Goal: Information Seeking & Learning: Learn about a topic

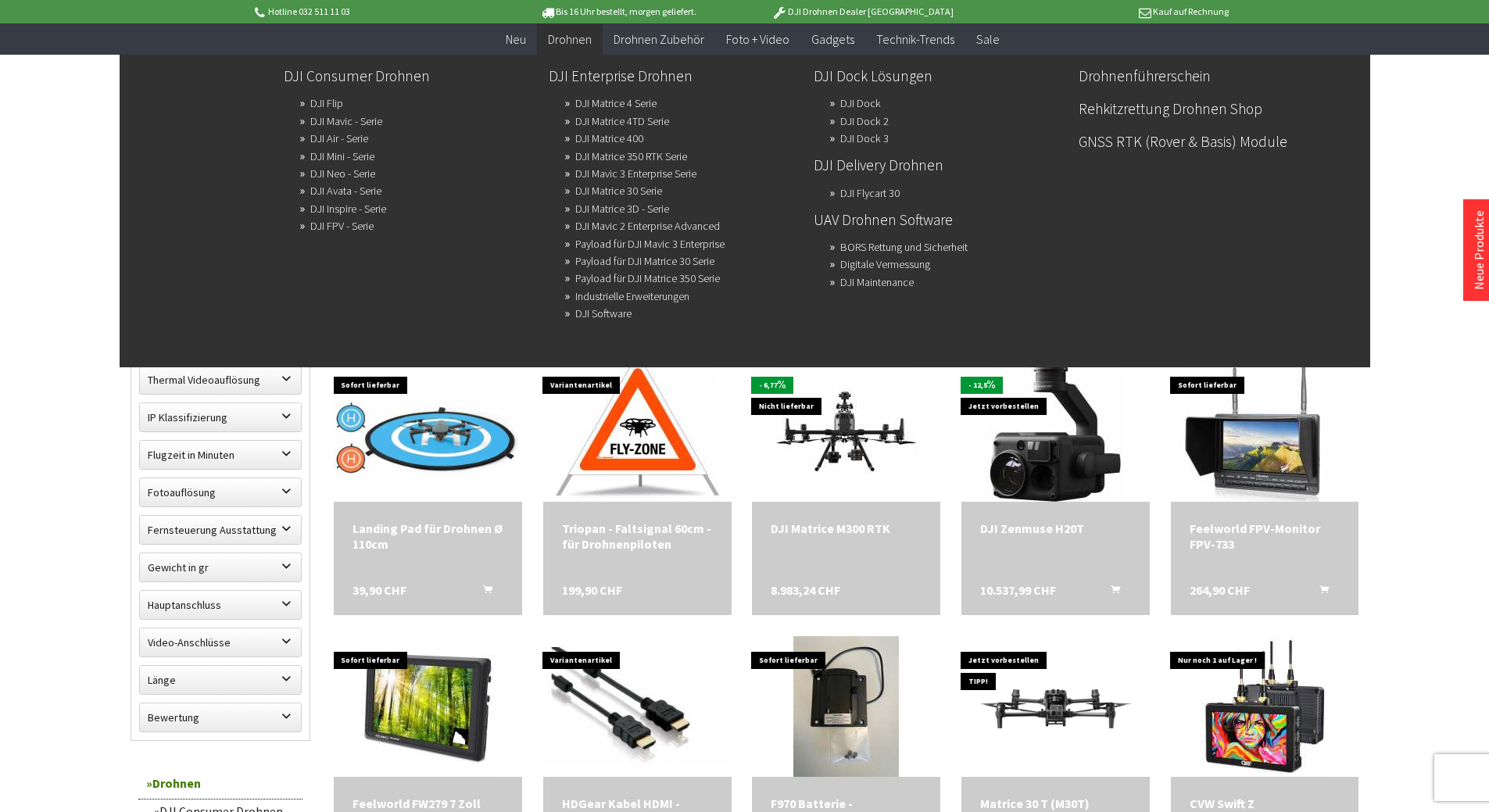
scroll to position [547, 0]
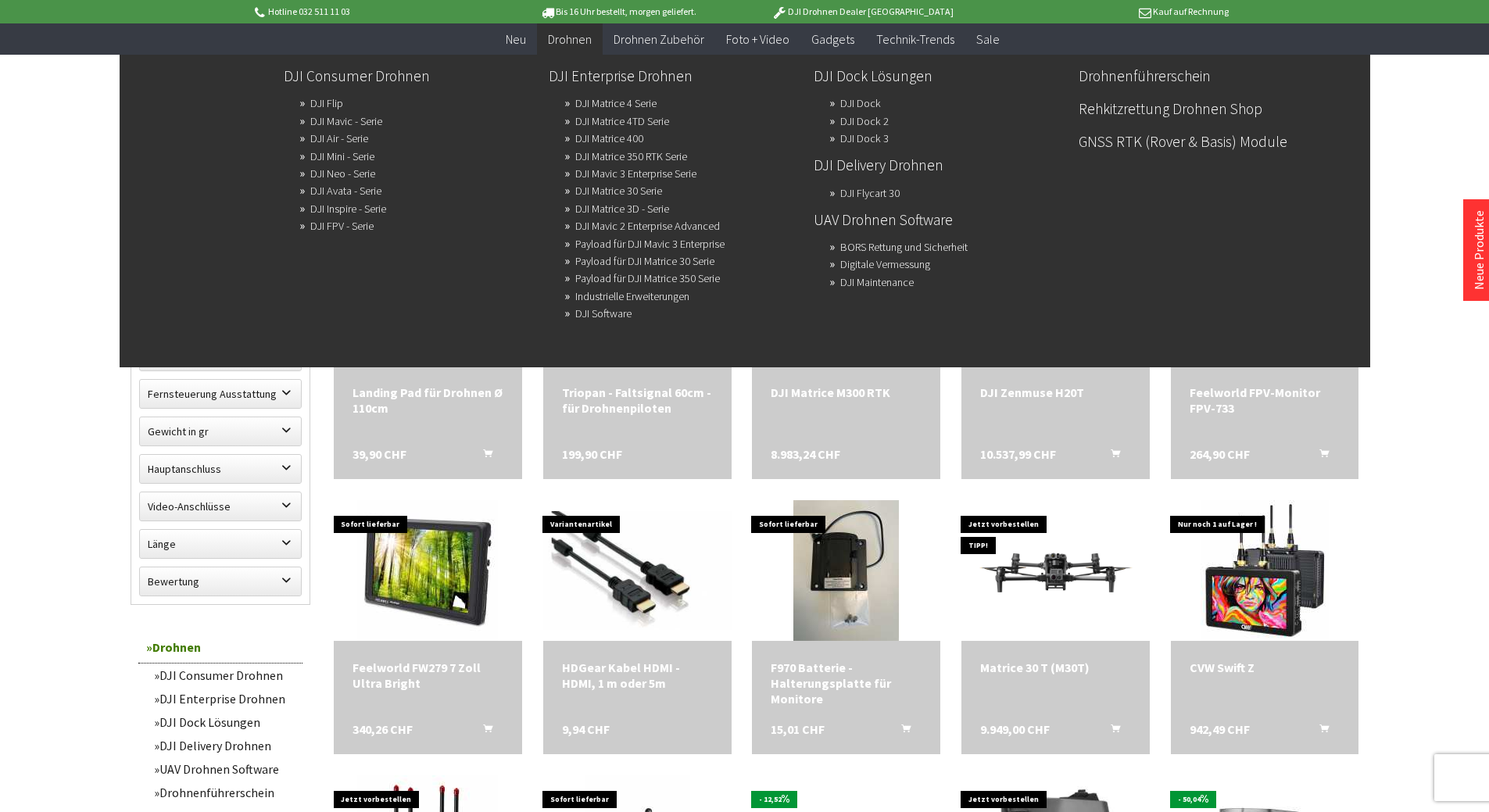
scroll to position [703, 0]
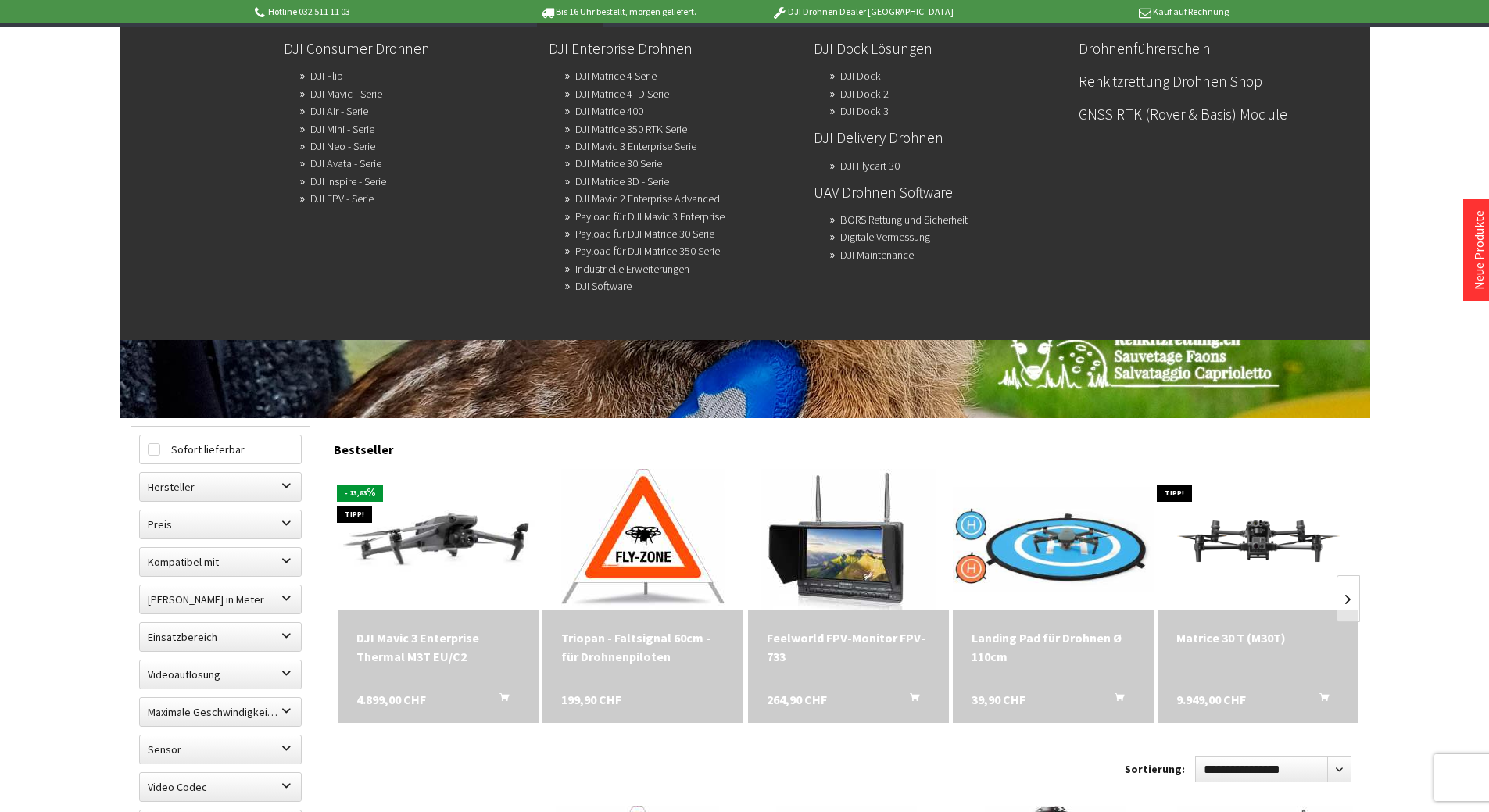
scroll to position [78, 0]
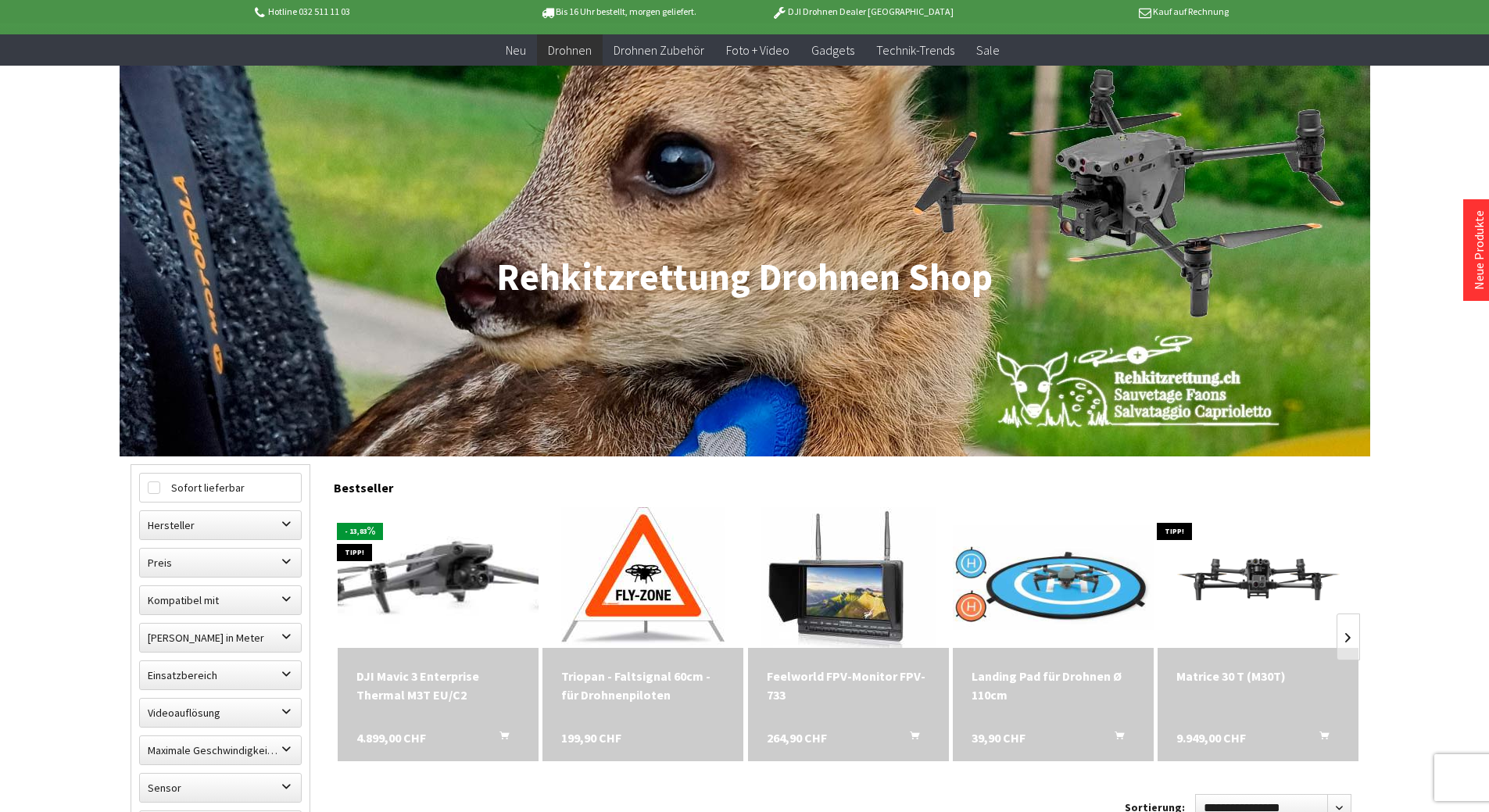
click at [438, 583] on img at bounding box center [438, 578] width 281 height 178
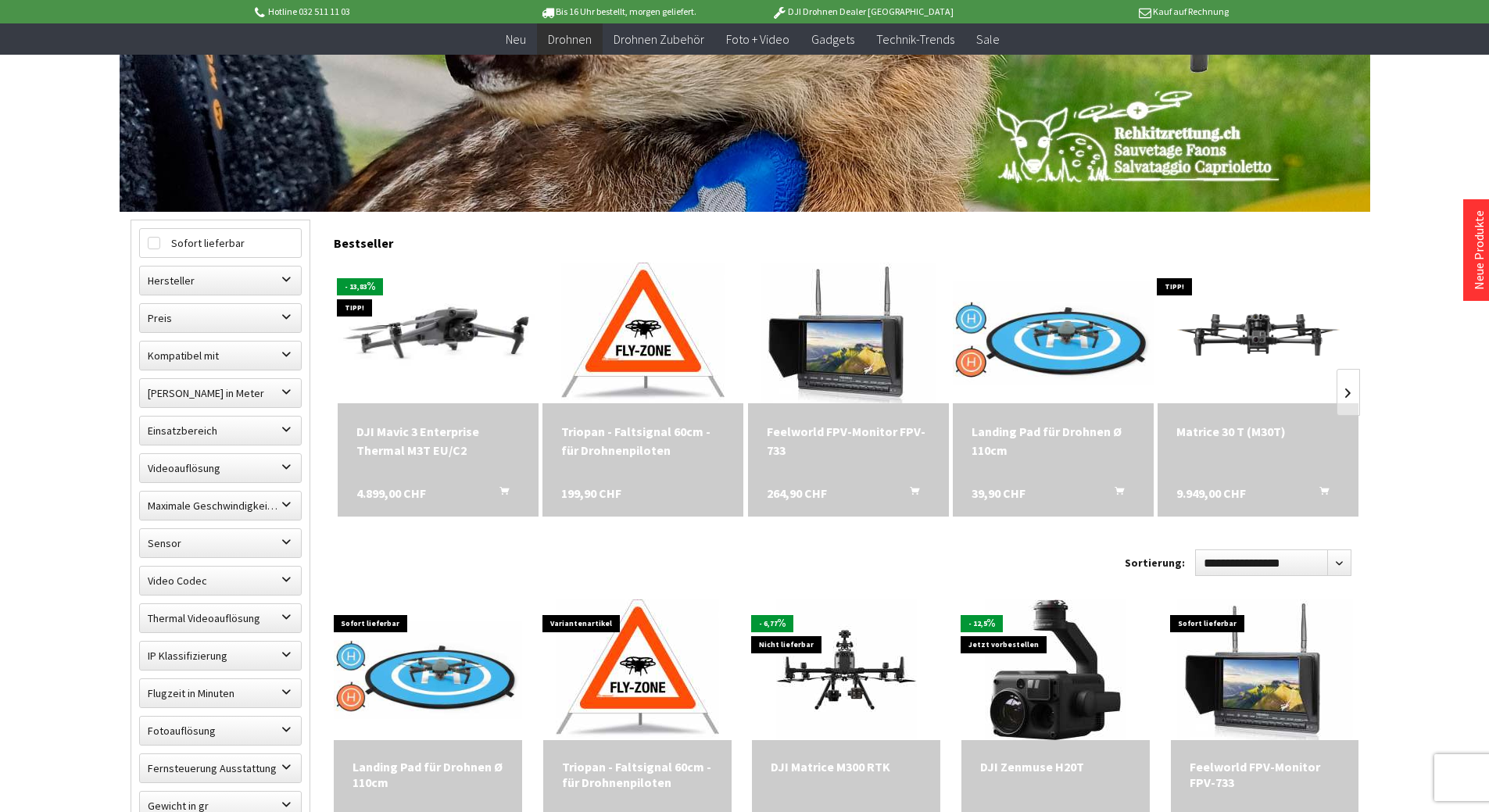
scroll to position [313, 0]
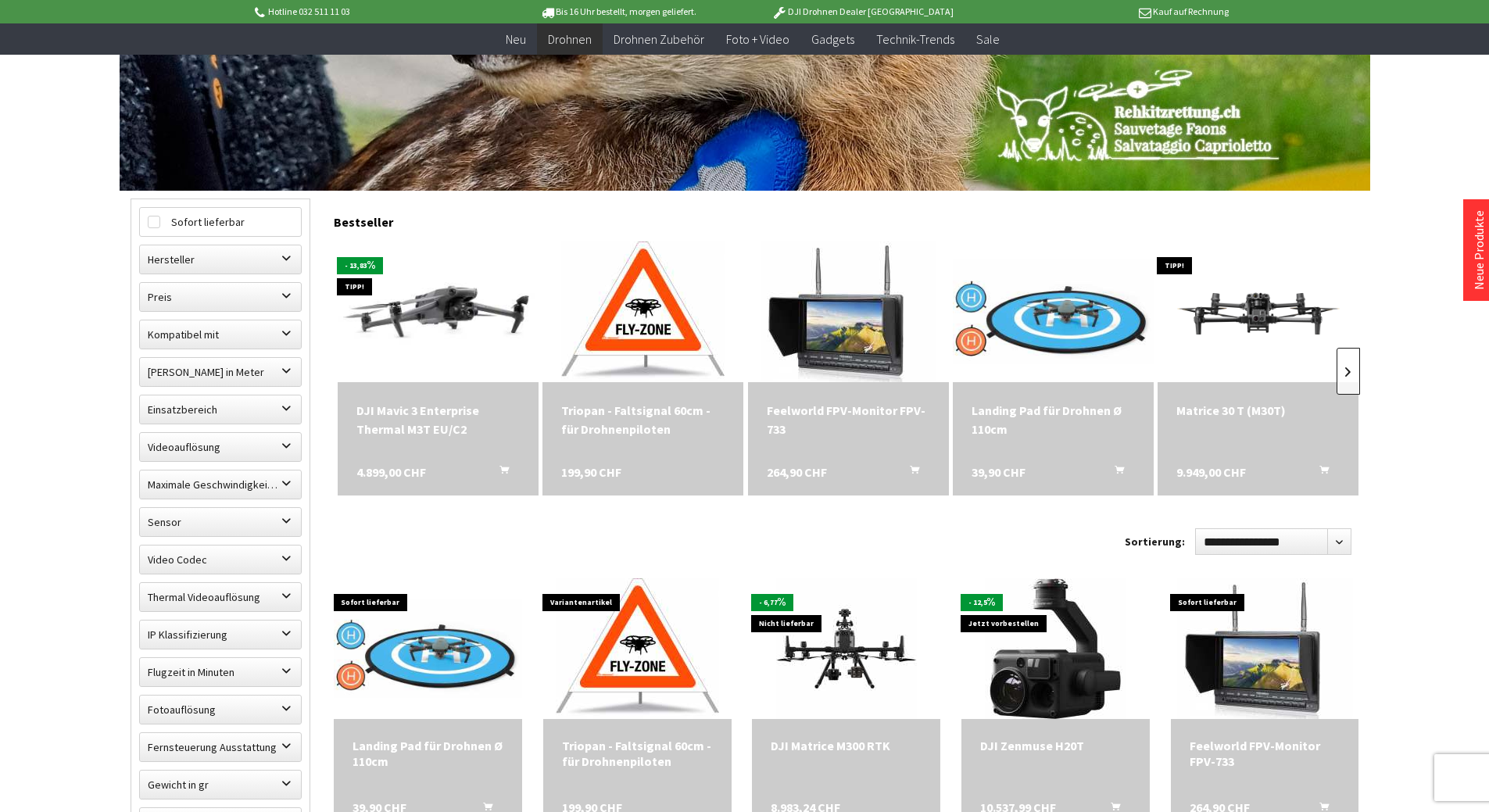
click at [1345, 372] on link at bounding box center [1348, 371] width 24 height 47
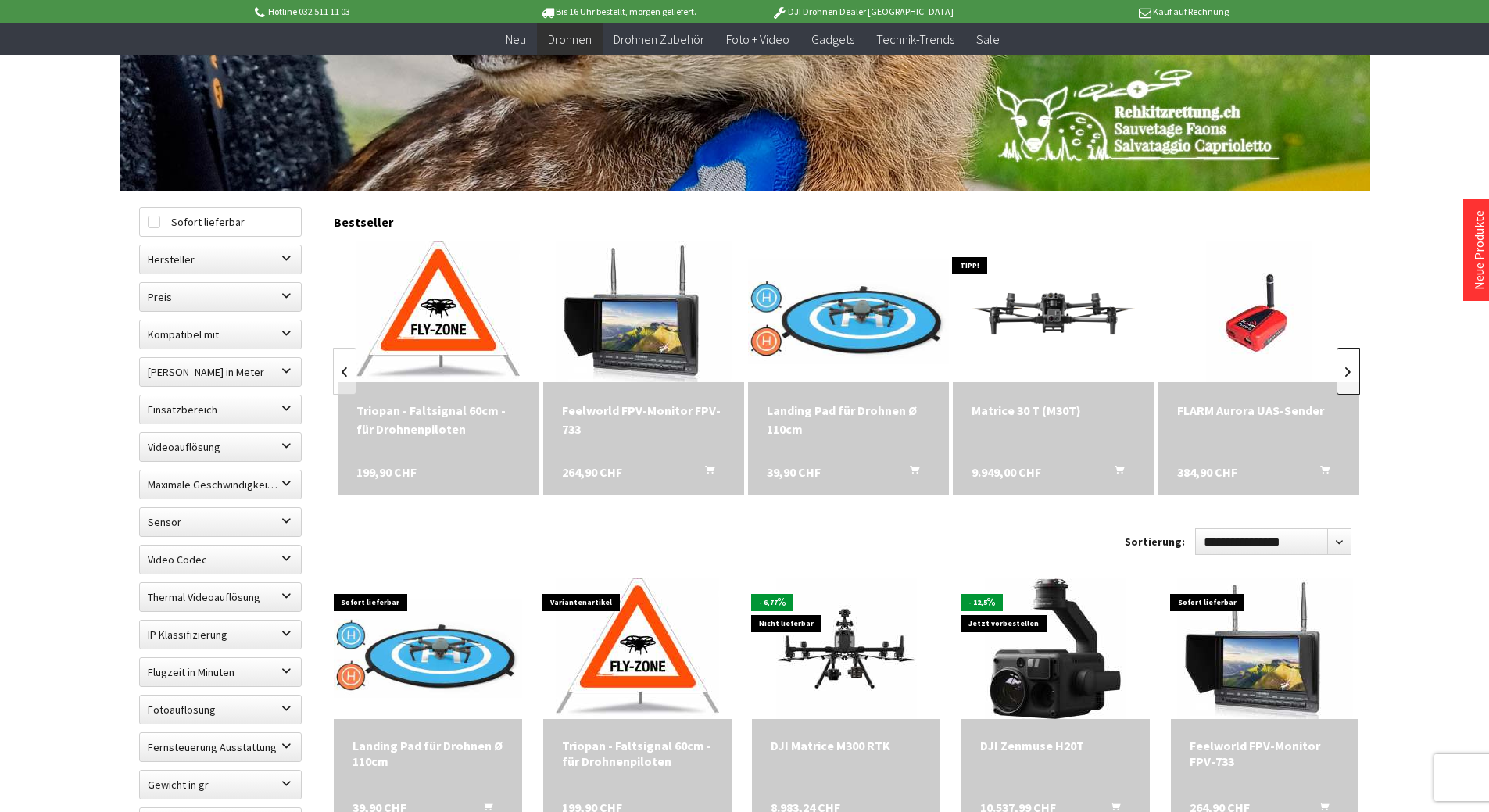
scroll to position [0, 206]
click at [1345, 372] on link at bounding box center [1348, 371] width 24 height 47
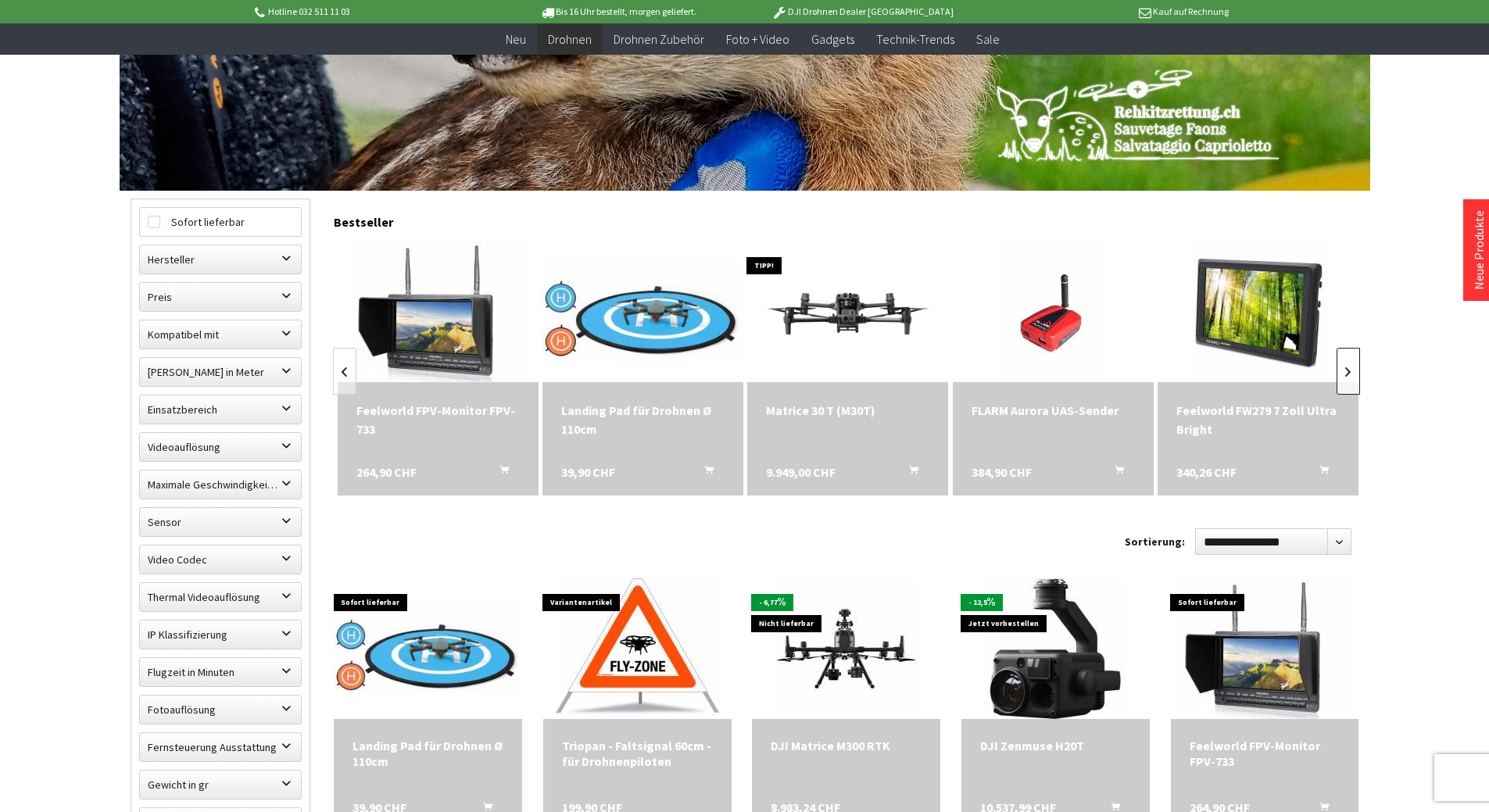
scroll to position [0, 411]
click at [1345, 372] on link at bounding box center [1348, 371] width 24 height 47
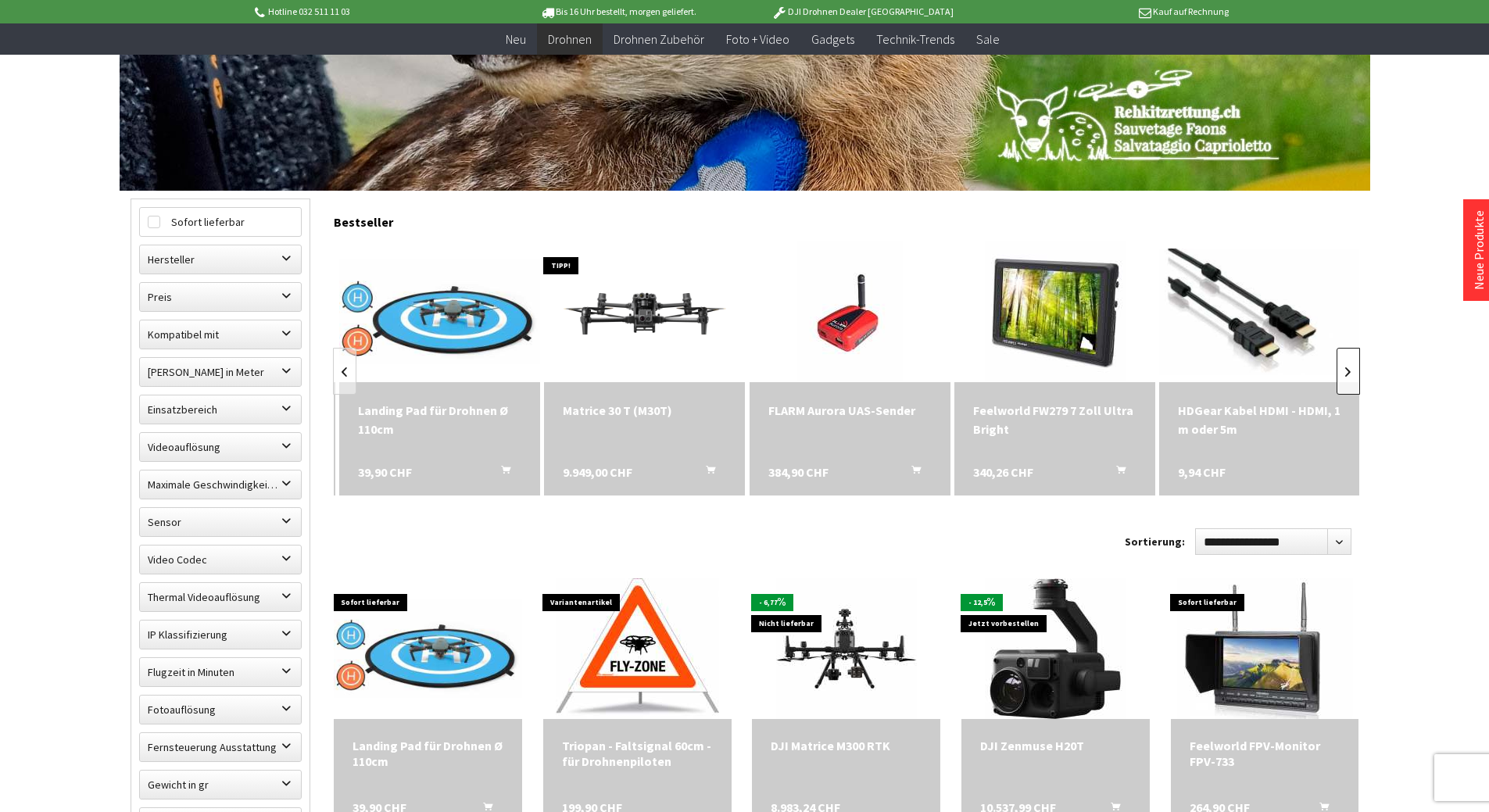
scroll to position [0, 617]
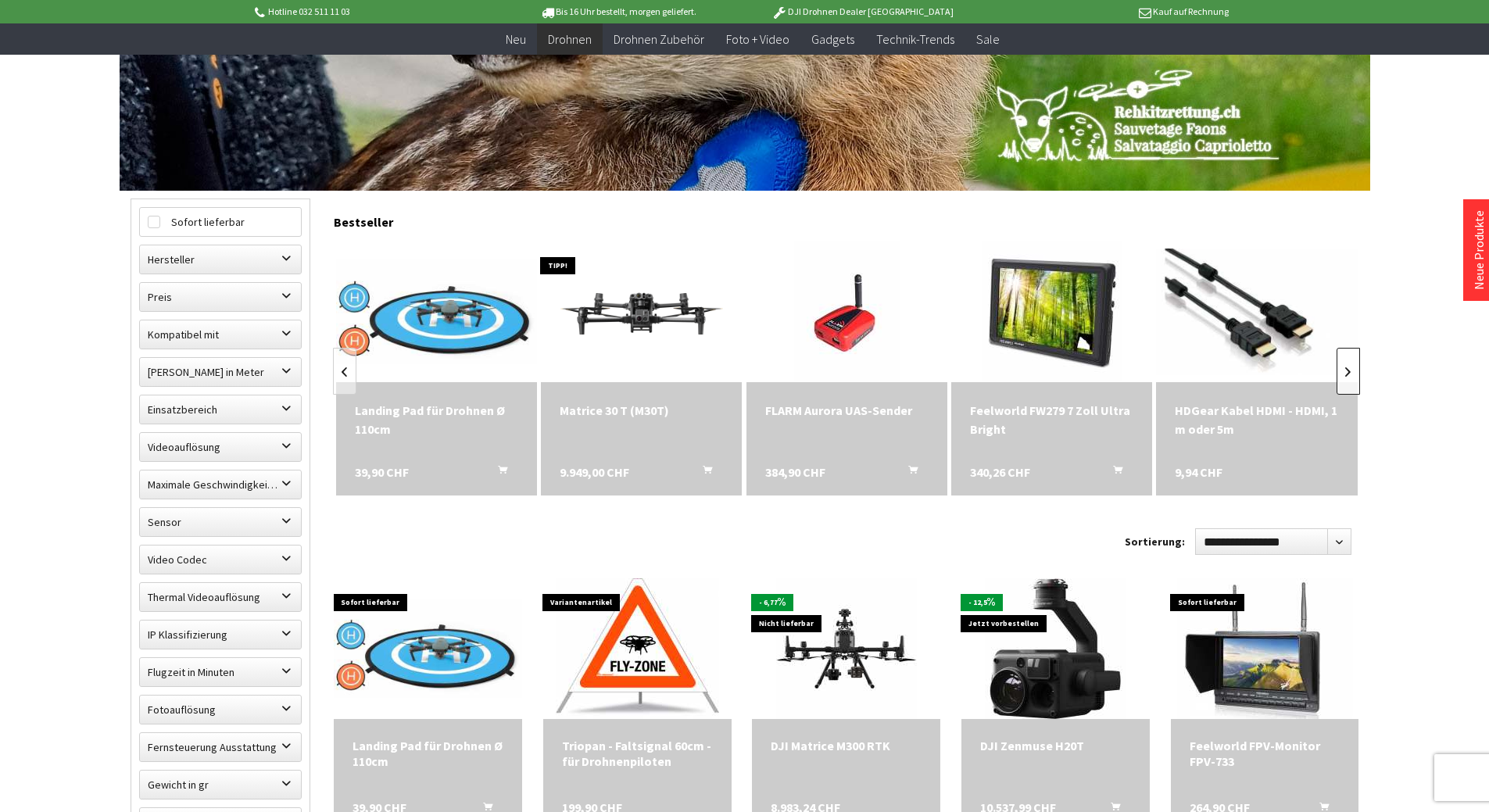
click at [1345, 372] on link at bounding box center [1348, 371] width 24 height 47
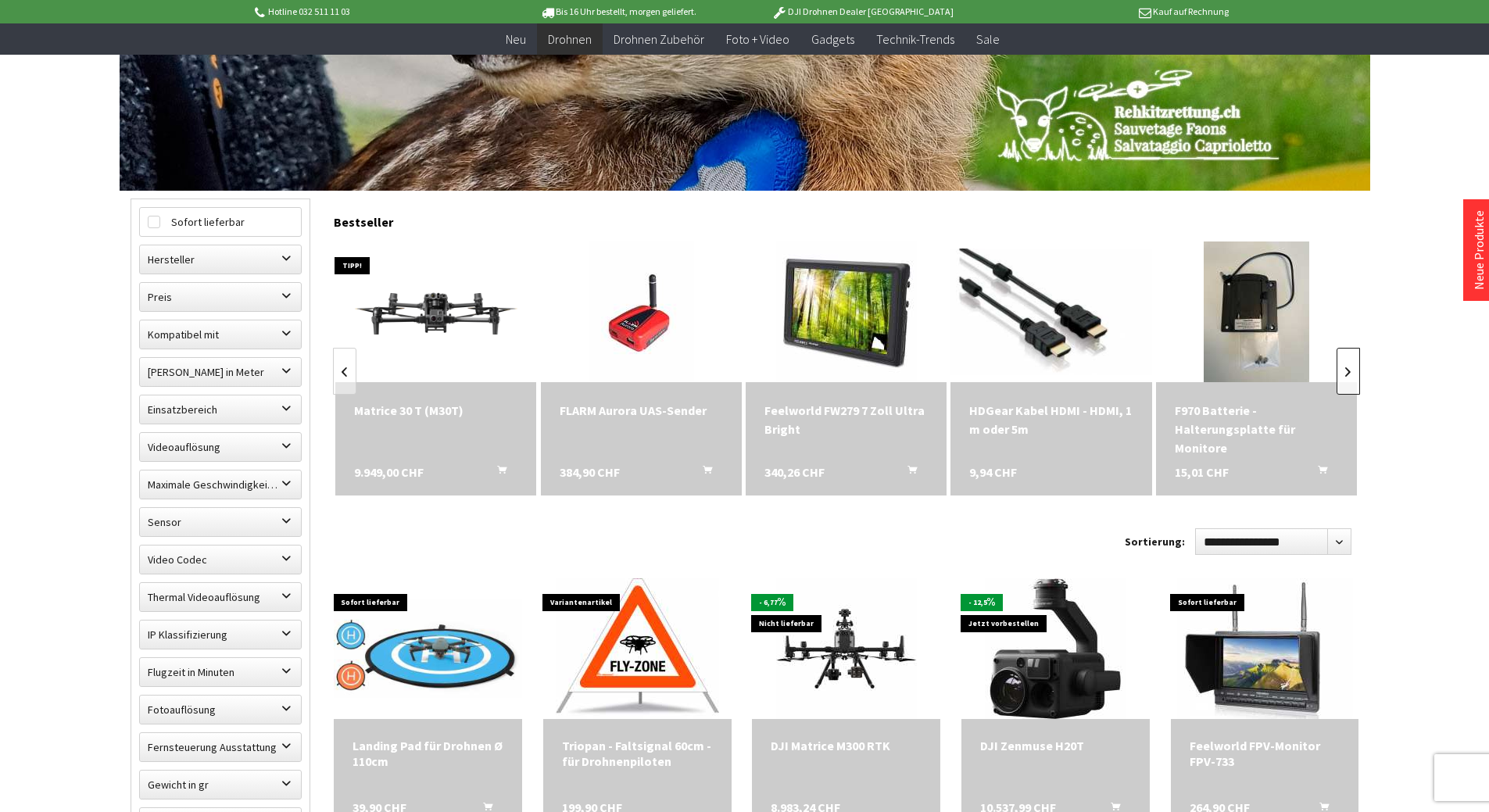
click at [1345, 372] on link at bounding box center [1348, 371] width 24 height 47
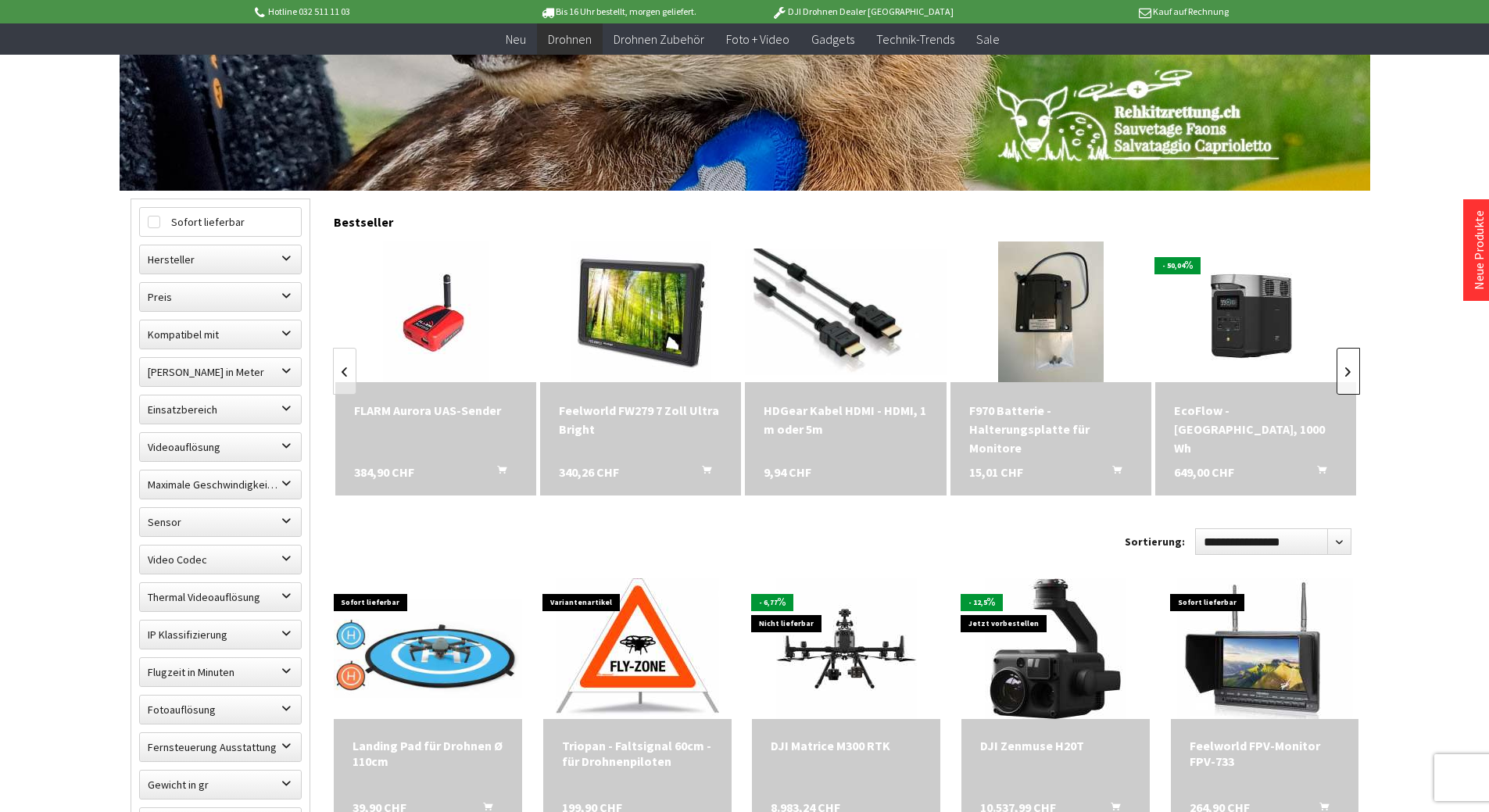
click at [1345, 372] on link at bounding box center [1348, 371] width 24 height 47
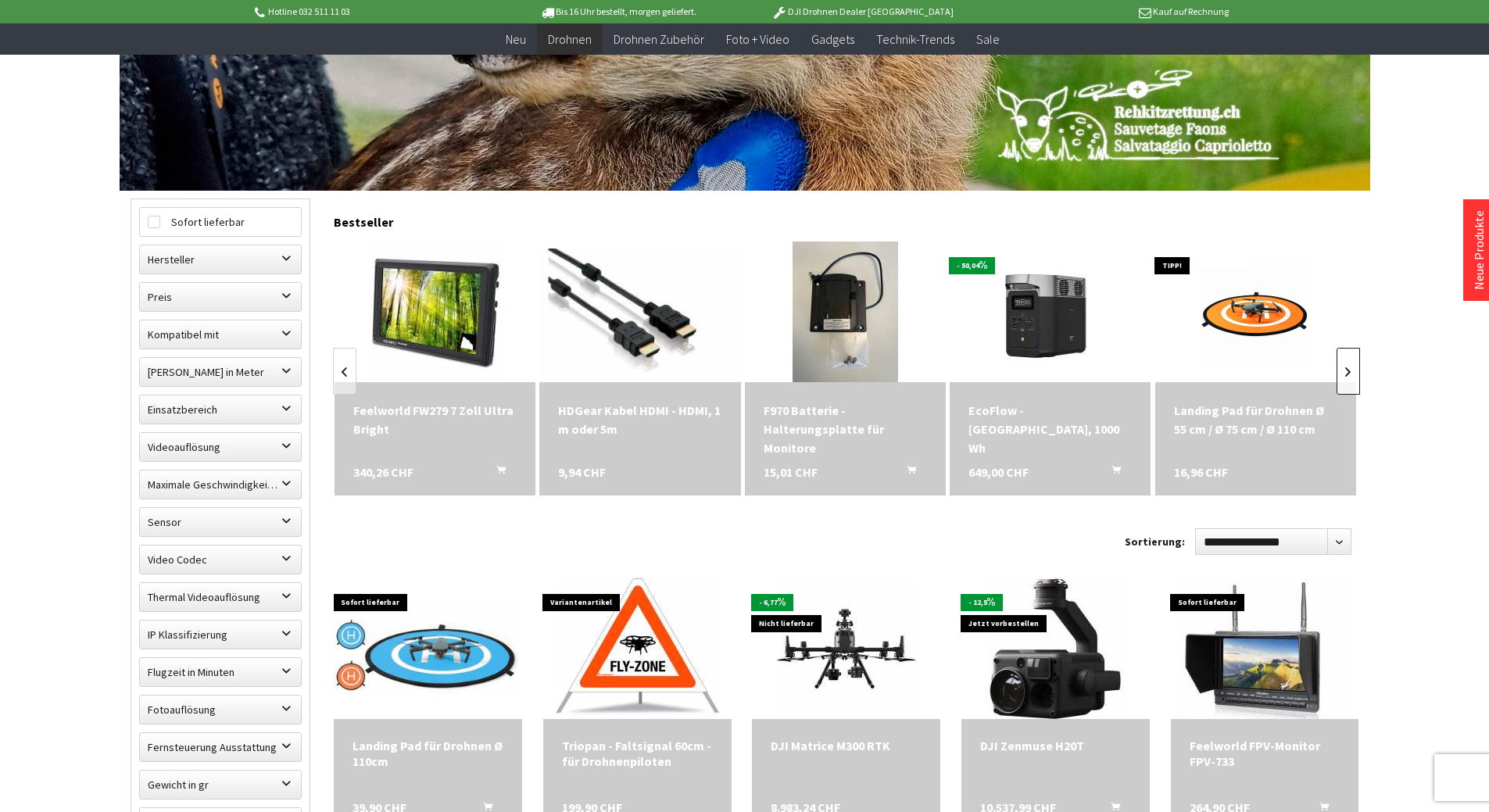
click at [1345, 372] on link at bounding box center [1348, 371] width 24 height 47
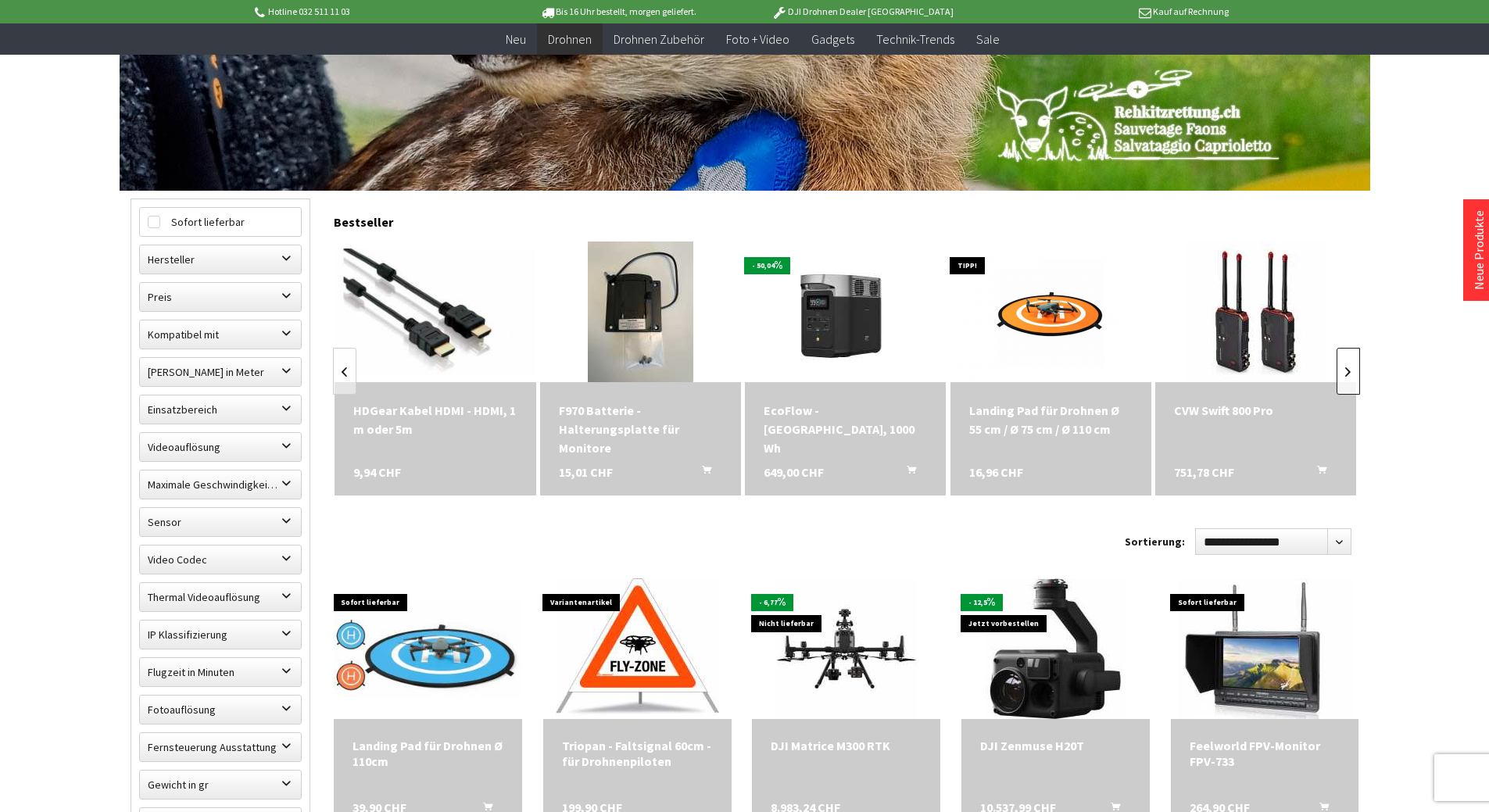
scroll to position [0, 1439]
click at [1345, 372] on link at bounding box center [1348, 371] width 24 height 47
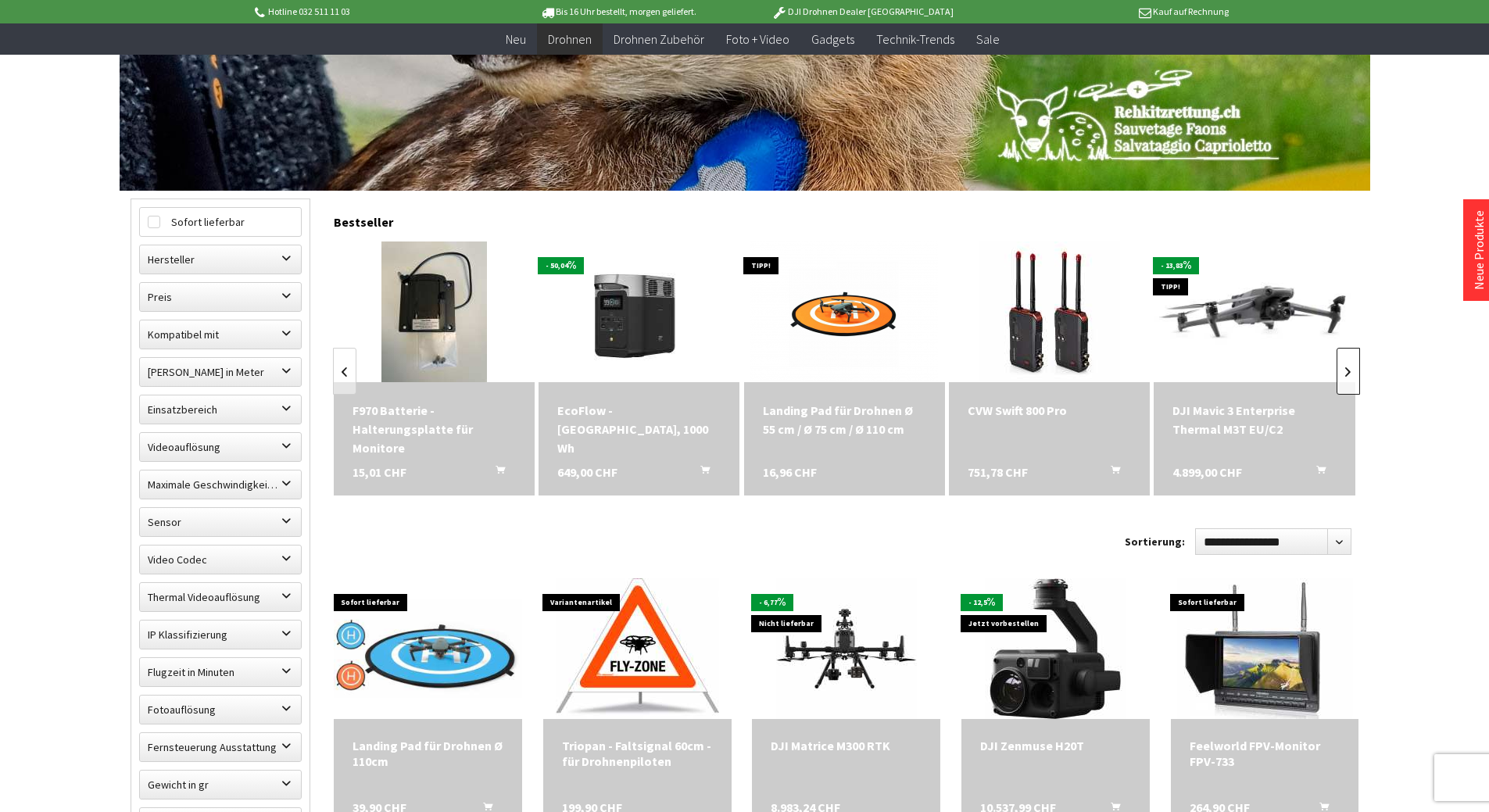
click at [1345, 372] on link at bounding box center [1348, 371] width 24 height 47
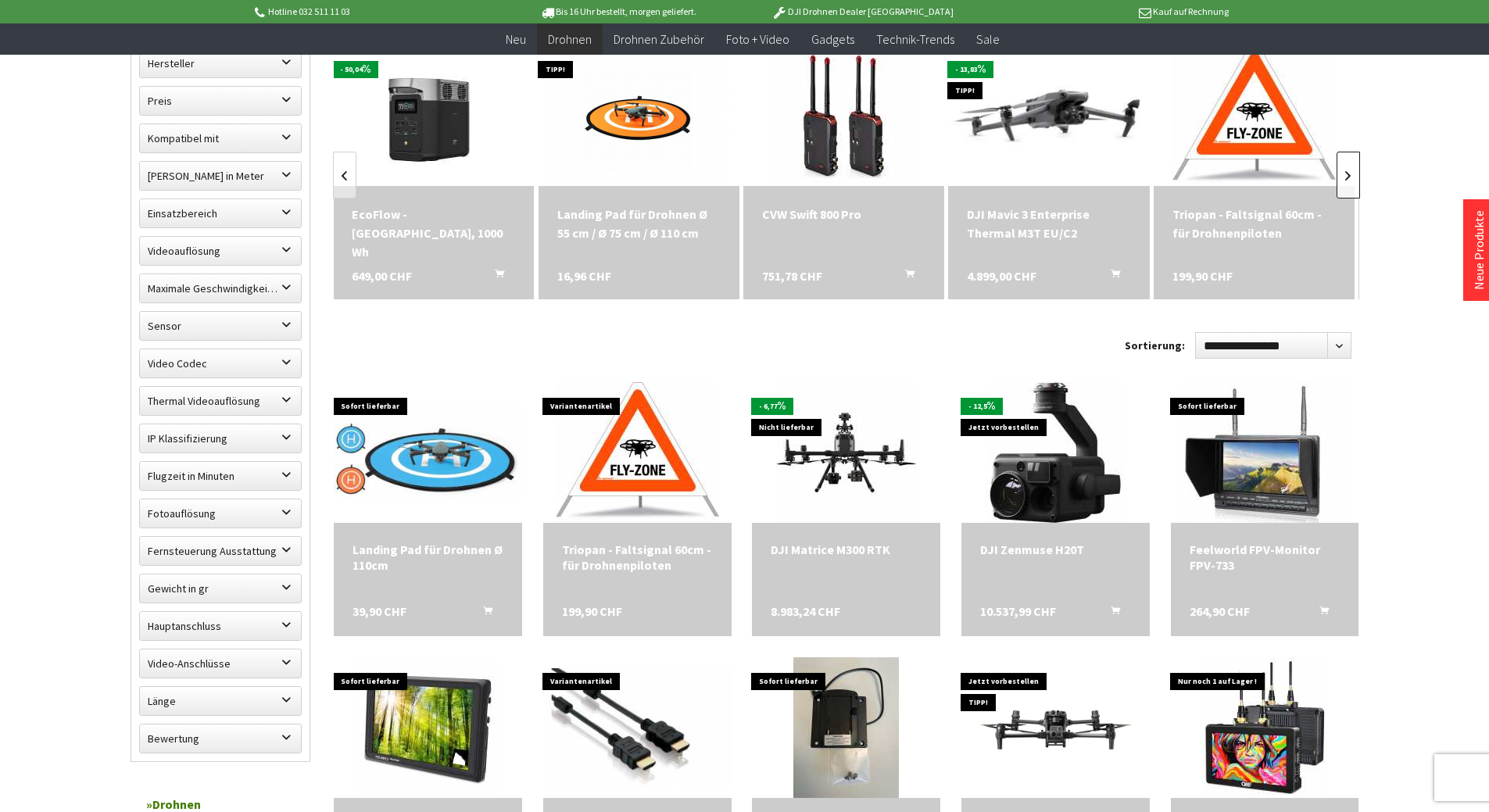
scroll to position [547, 0]
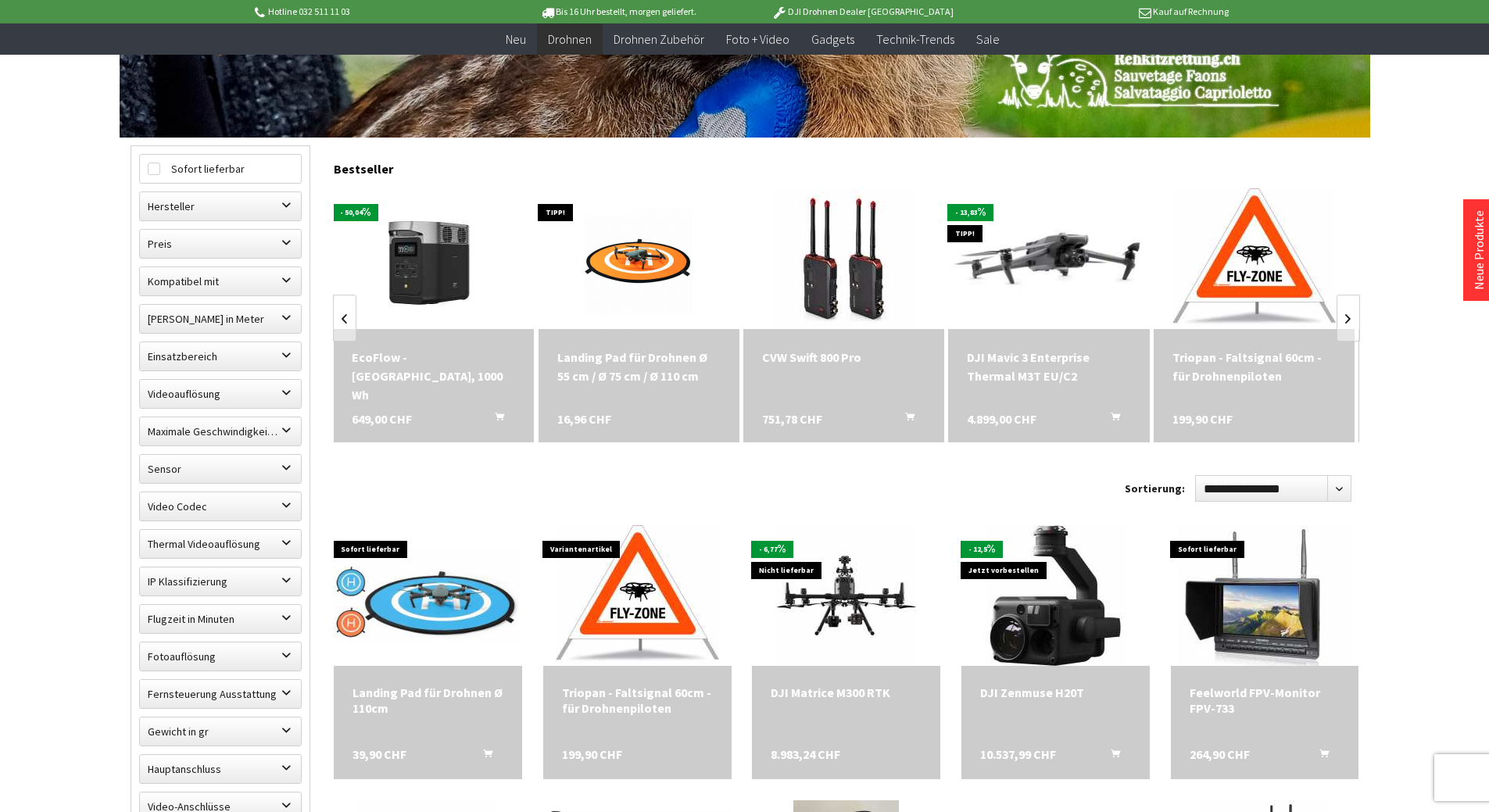
scroll to position [469, 0]
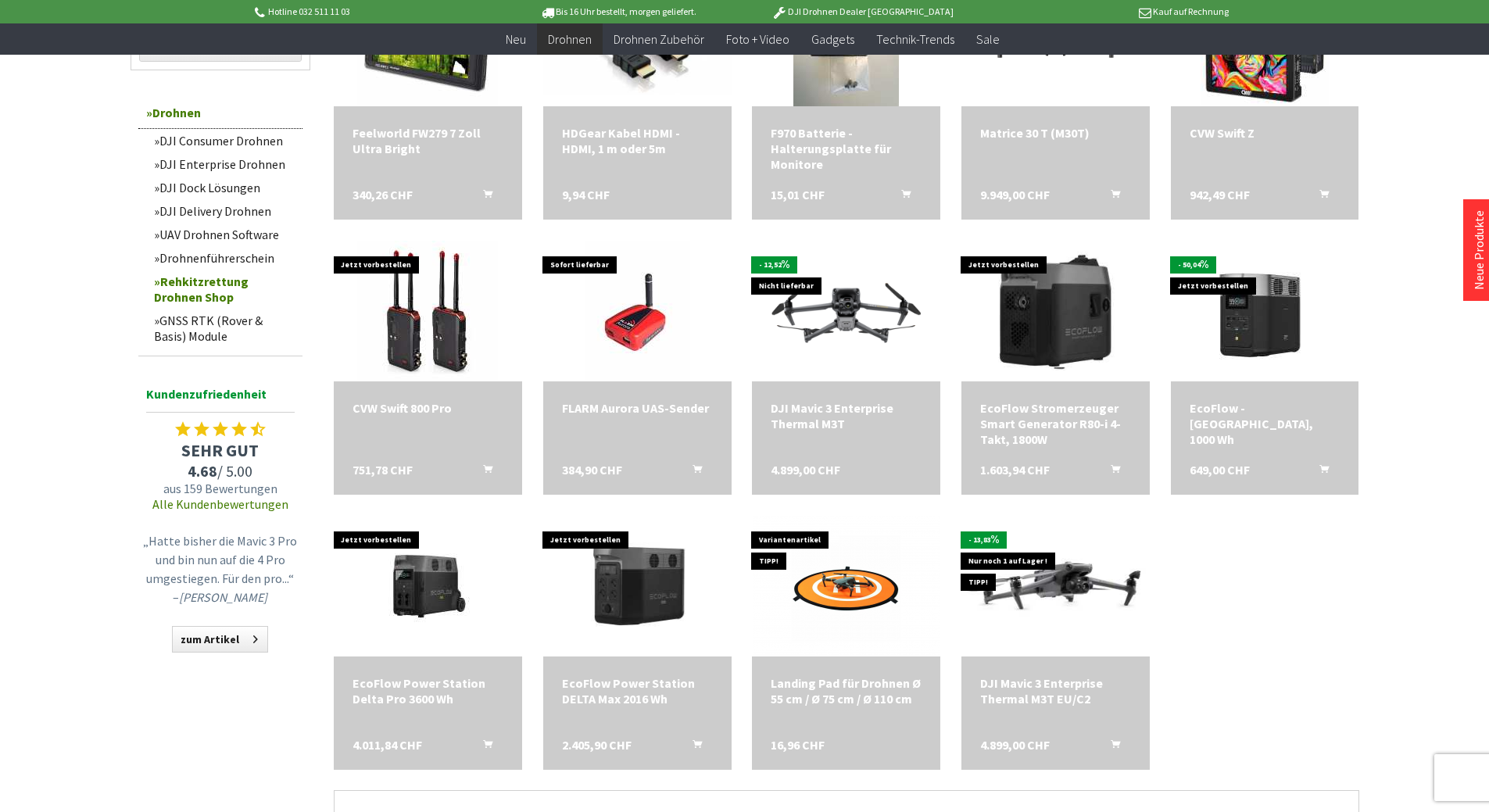
scroll to position [1172, 0]
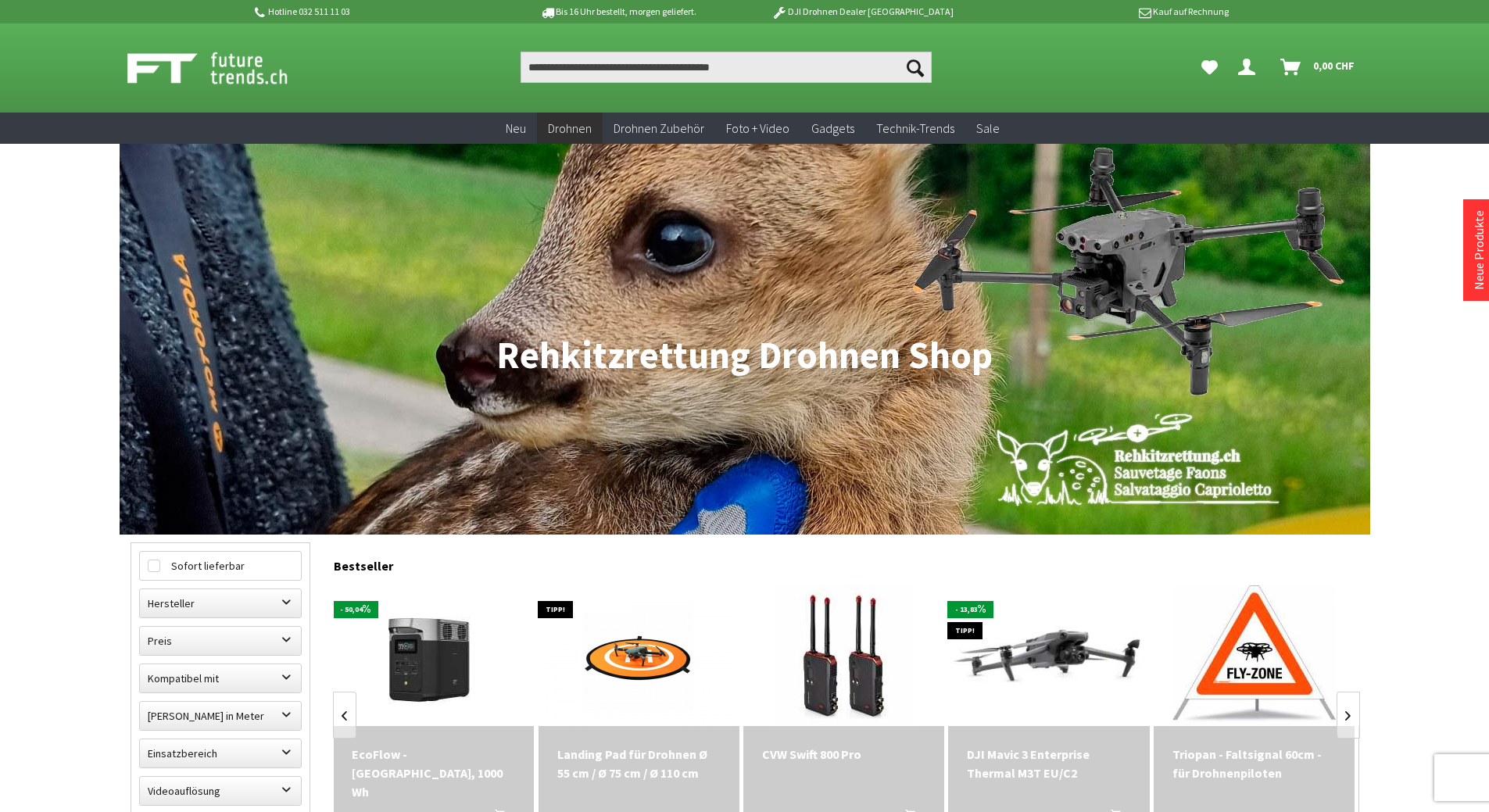
click at [590, 292] on nav "Drohnen Rehkitzrettung Drohnen Shop" at bounding box center [744, 339] width 1251 height 391
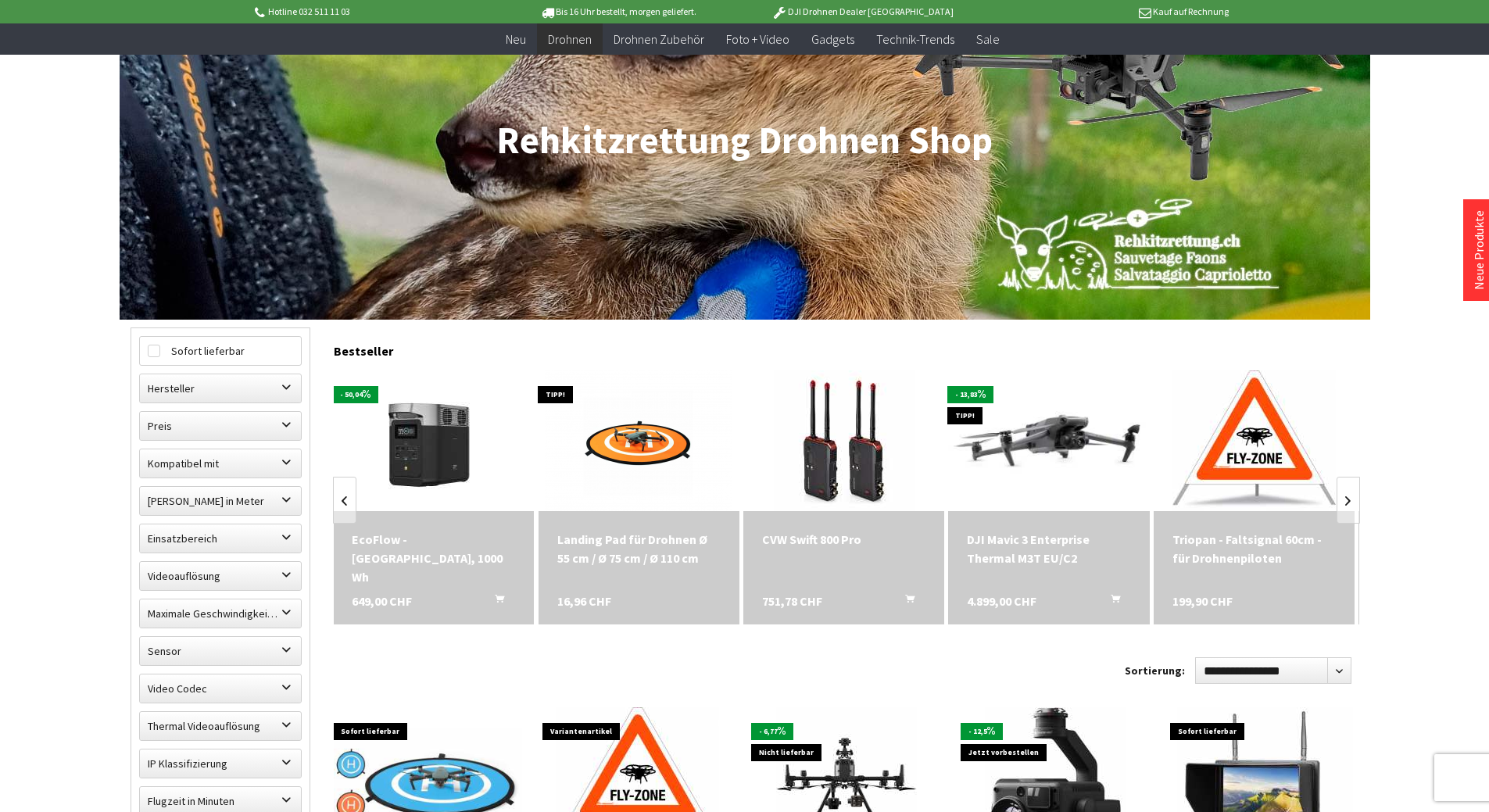
scroll to position [156, 0]
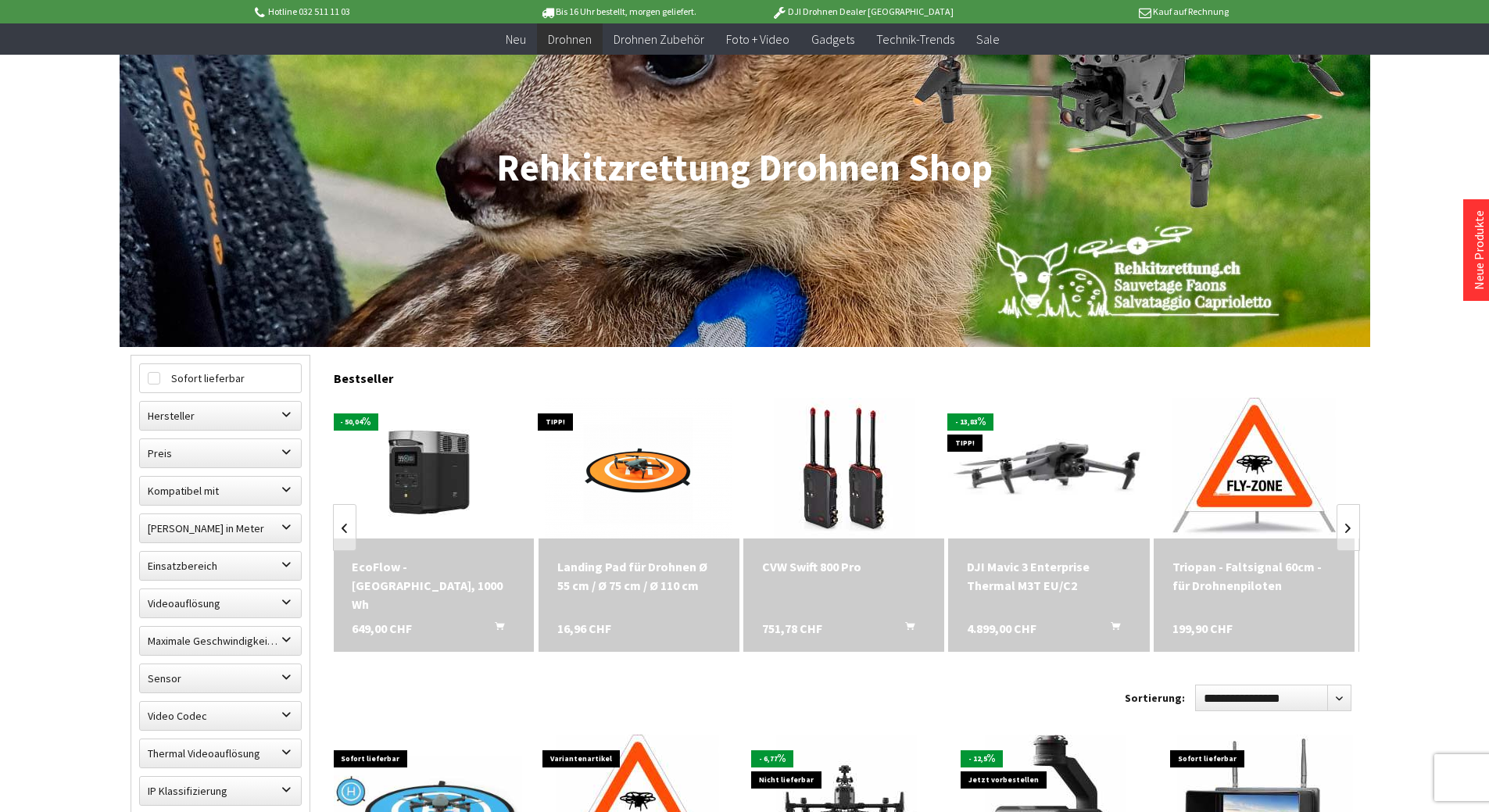
scroll to position [580, 0]
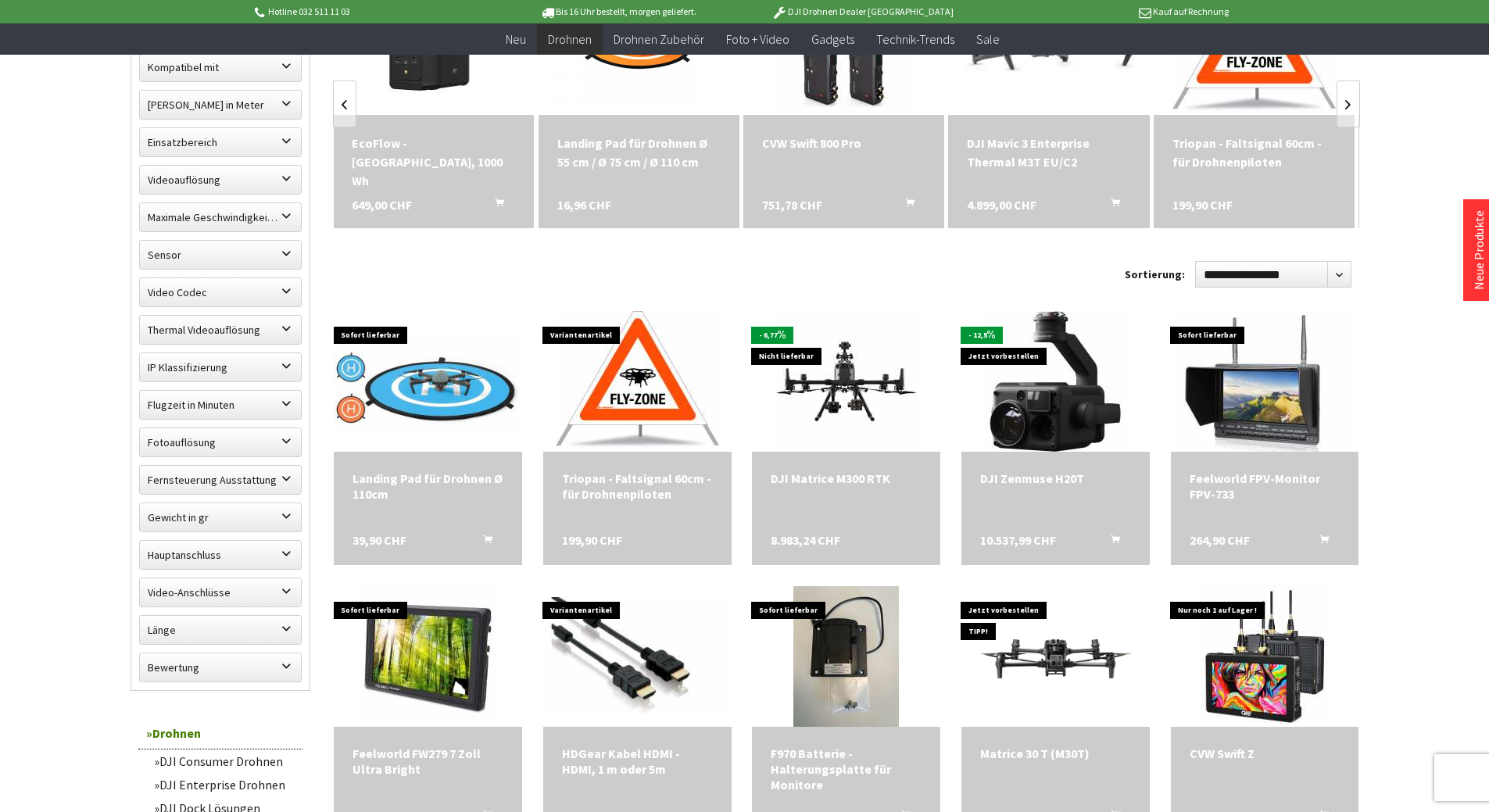
scroll to position [613, 0]
